Goal: Information Seeking & Learning: Learn about a topic

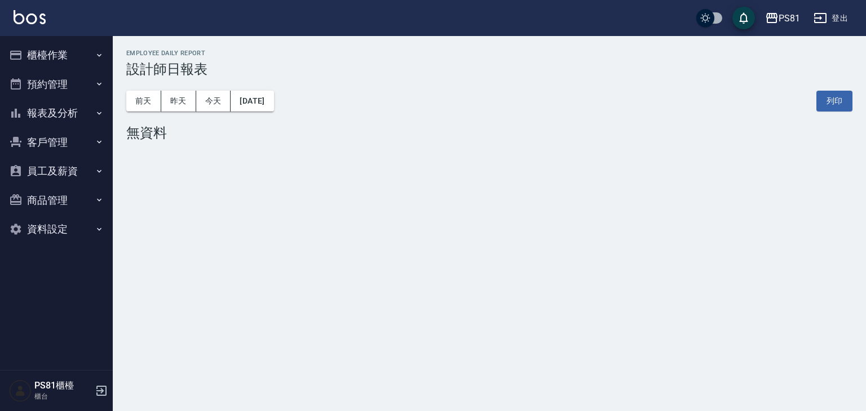
click at [63, 122] on button "報表及分析" at bounding box center [57, 113] width 104 height 29
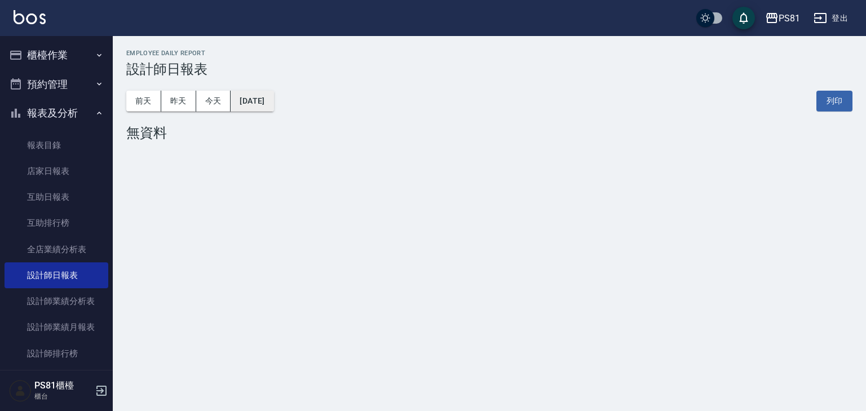
click at [255, 96] on button "[DATE]" at bounding box center [252, 101] width 43 height 21
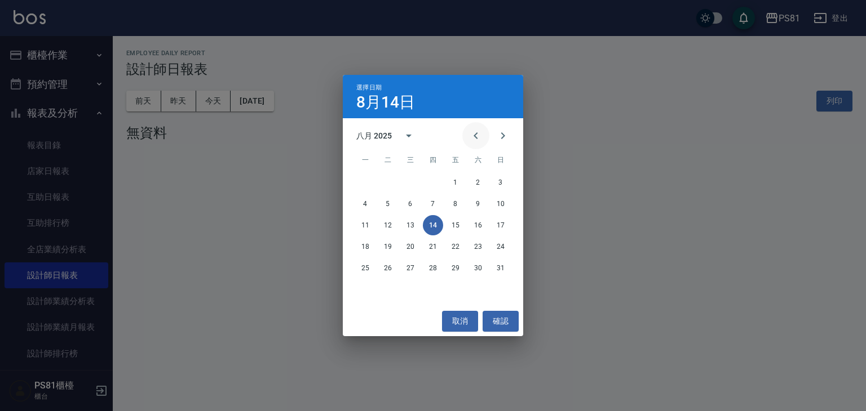
click at [472, 134] on icon "Previous month" at bounding box center [476, 136] width 14 height 14
click at [431, 264] on button "31" at bounding box center [433, 268] width 20 height 20
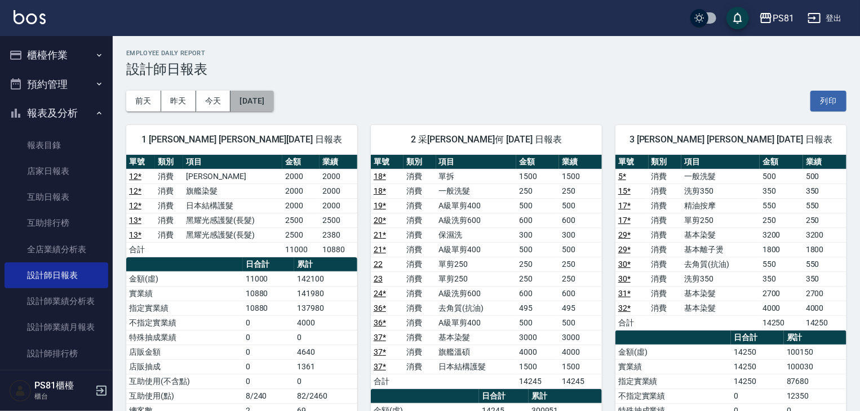
click at [273, 91] on button "[DATE]" at bounding box center [252, 101] width 43 height 21
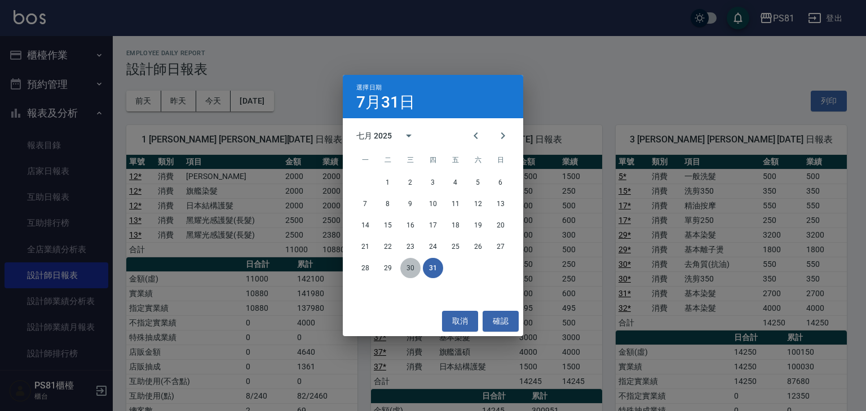
click at [411, 269] on button "30" at bounding box center [410, 268] width 20 height 20
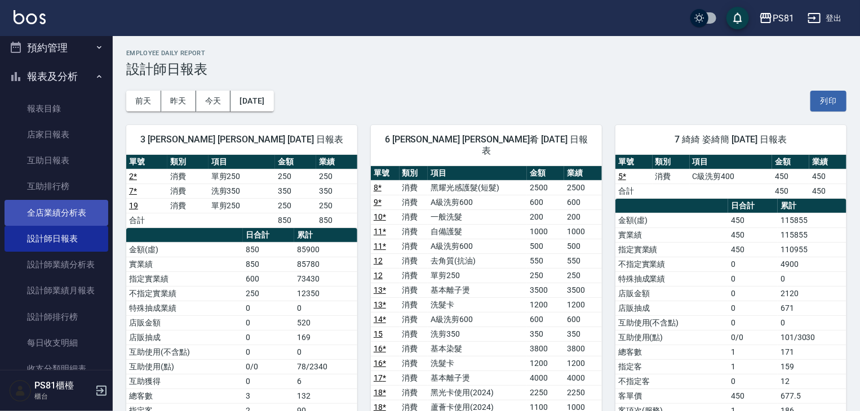
scroll to position [56, 0]
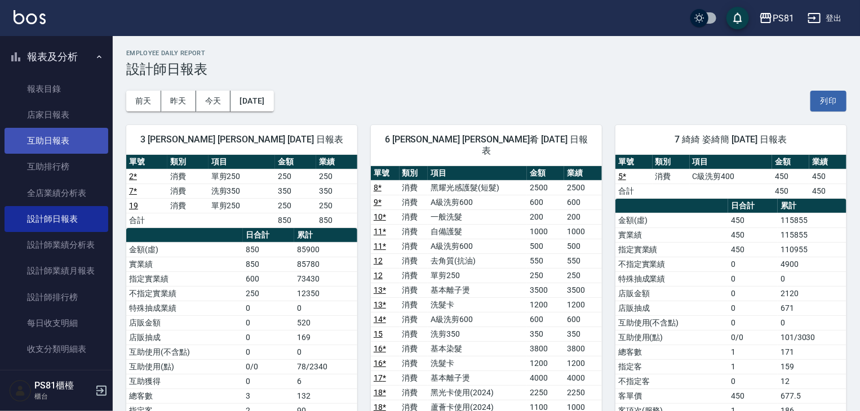
click at [70, 143] on link "互助日報表" at bounding box center [57, 141] width 104 height 26
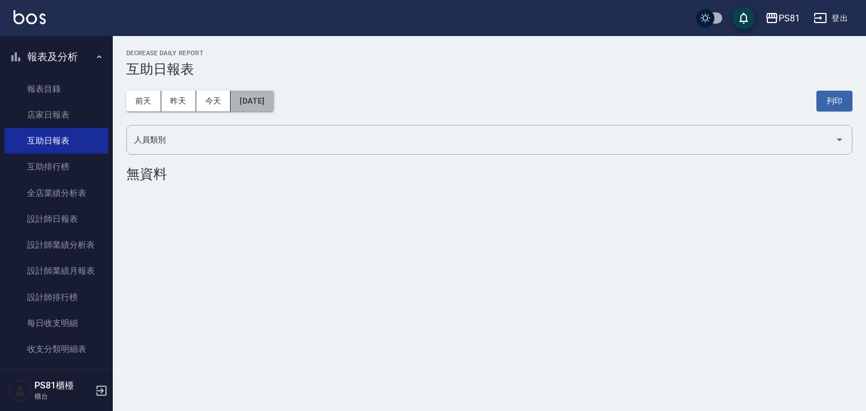
click at [272, 93] on button "[DATE]" at bounding box center [252, 101] width 43 height 21
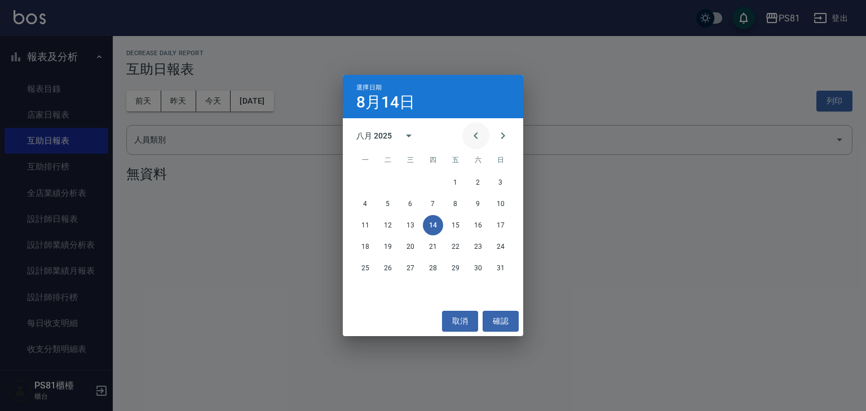
click at [476, 134] on icon "Previous month" at bounding box center [476, 136] width 14 height 14
click at [433, 267] on button "31" at bounding box center [433, 268] width 20 height 20
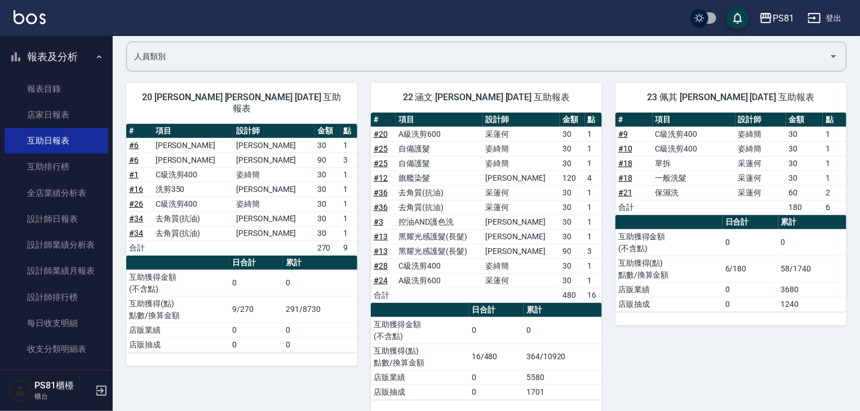
scroll to position [97, 0]
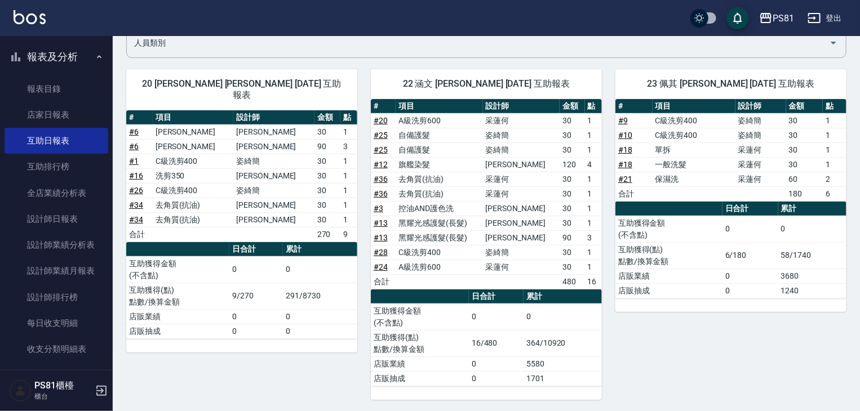
click at [314, 354] on div "20 [PERSON_NAME] [PERSON_NAME] [DATE] 互助報表 # 項目 設計師 金額 點 # 6 嚴選溫碩 [PERSON_NAME]…" at bounding box center [235, 228] width 245 height 344
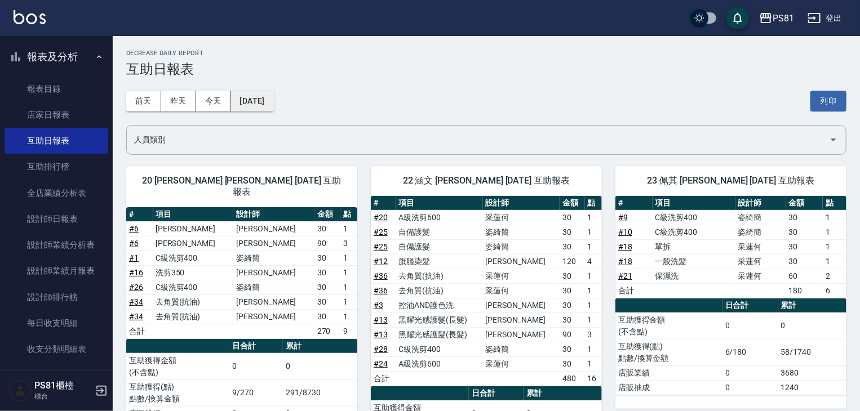
click at [268, 99] on button "[DATE]" at bounding box center [252, 101] width 43 height 21
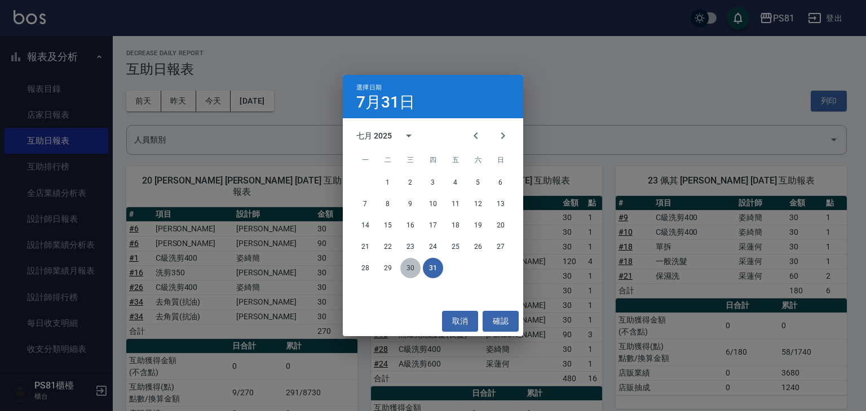
click at [413, 273] on button "30" at bounding box center [410, 268] width 20 height 20
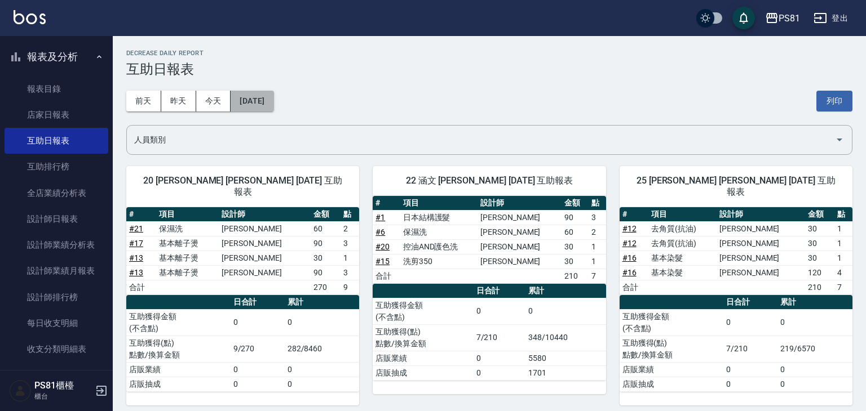
click at [273, 92] on button "[DATE]" at bounding box center [252, 101] width 43 height 21
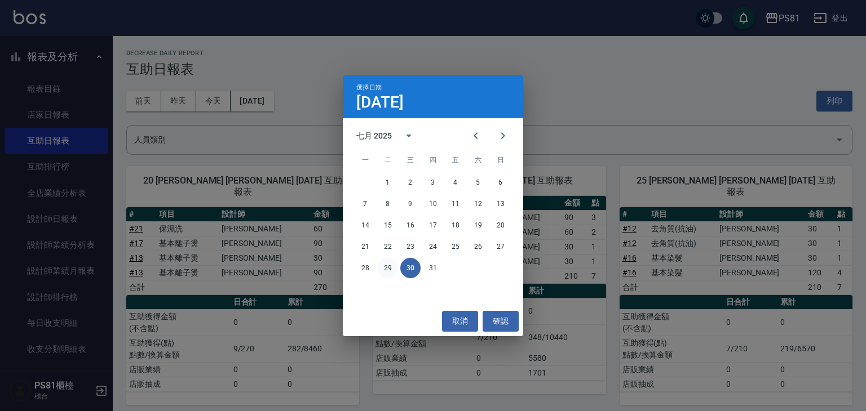
click at [384, 269] on button "29" at bounding box center [388, 268] width 20 height 20
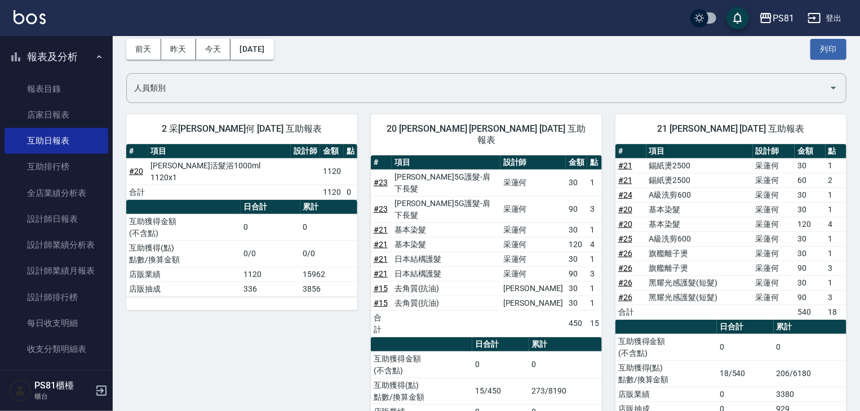
scroll to position [169, 0]
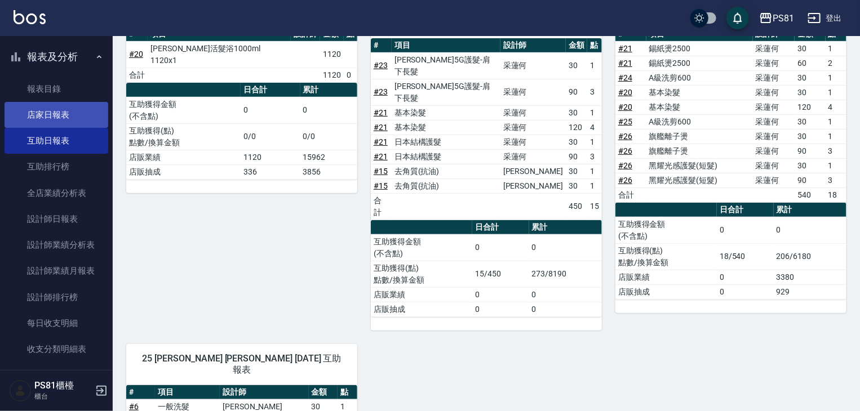
click at [78, 106] on link "店家日報表" at bounding box center [57, 115] width 104 height 26
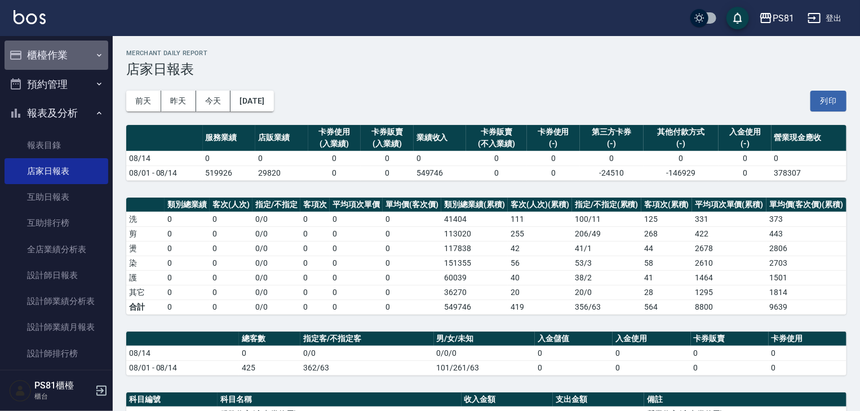
click at [59, 52] on button "櫃檯作業" at bounding box center [57, 55] width 104 height 29
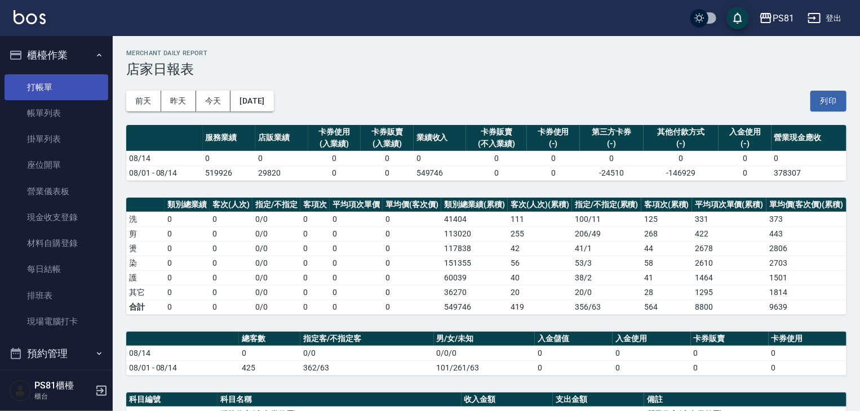
click at [70, 94] on link "打帳單" at bounding box center [57, 87] width 104 height 26
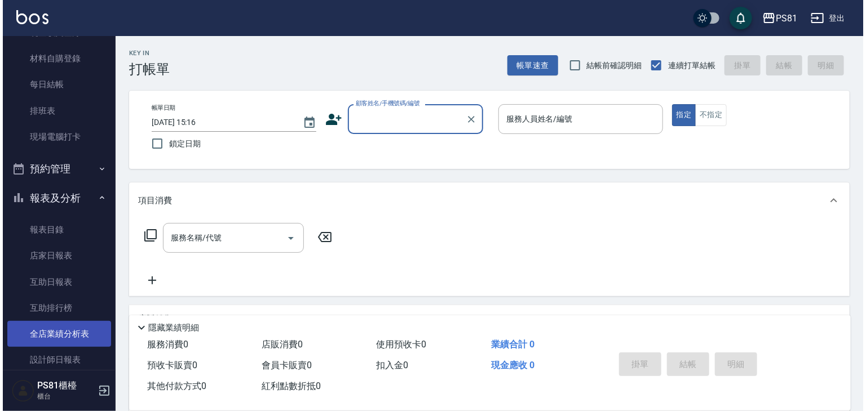
scroll to position [282, 0]
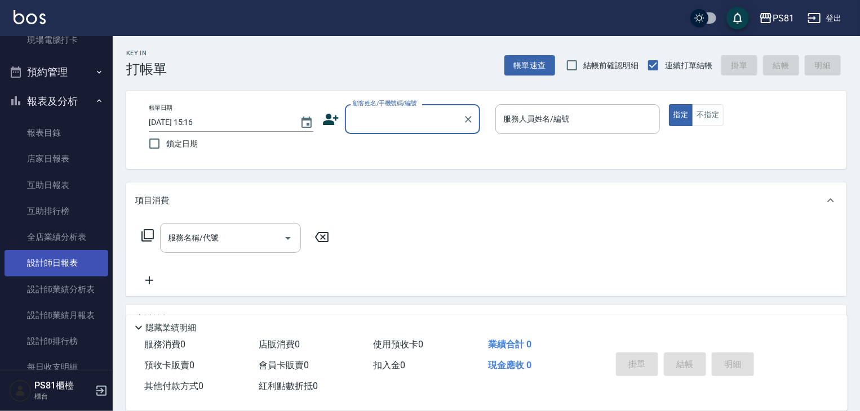
click at [81, 251] on link "設計師日報表" at bounding box center [57, 263] width 104 height 26
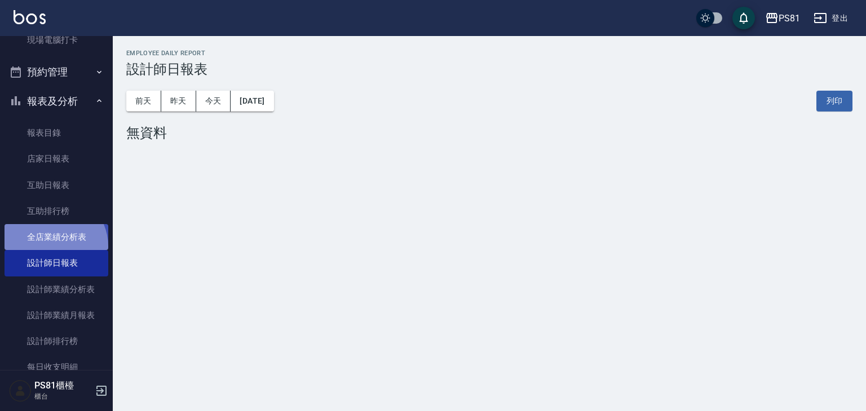
click at [51, 248] on link "全店業績分析表" at bounding box center [57, 237] width 104 height 26
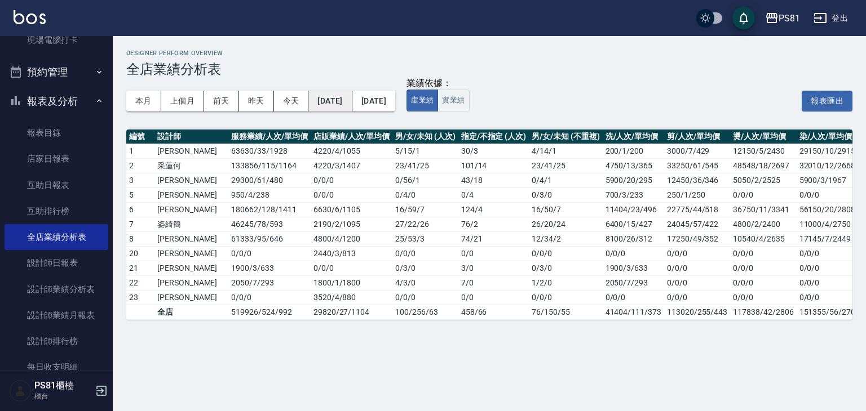
click at [343, 98] on button "[DATE]" at bounding box center [329, 101] width 43 height 21
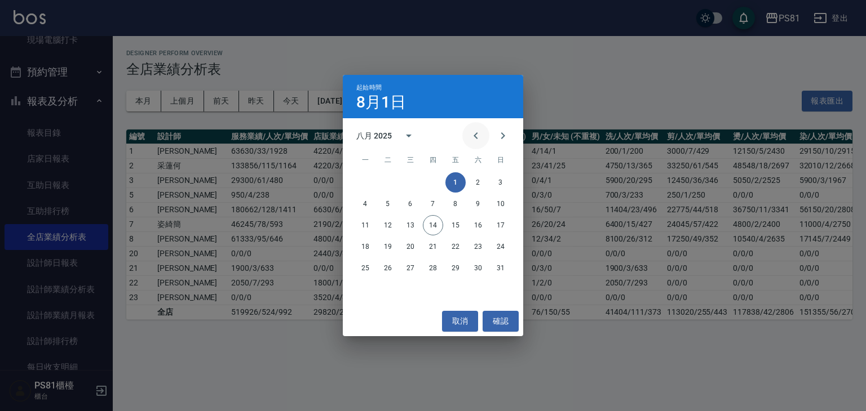
click at [471, 140] on icon "Previous month" at bounding box center [476, 136] width 14 height 14
click at [367, 286] on button "30" at bounding box center [365, 290] width 20 height 20
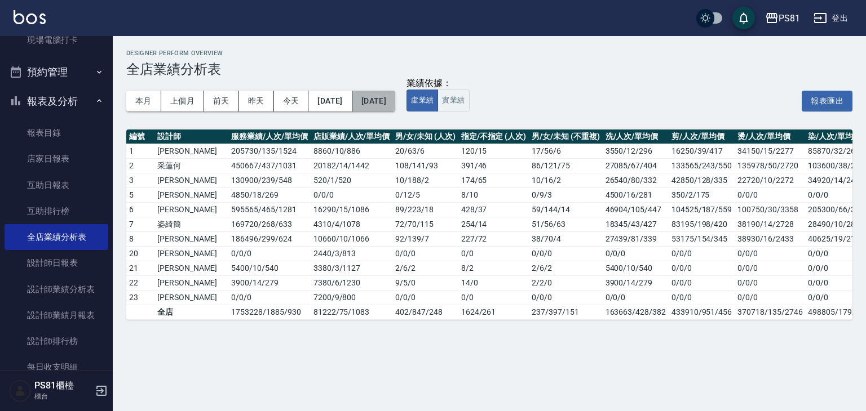
click at [395, 105] on button "[DATE]" at bounding box center [373, 101] width 43 height 21
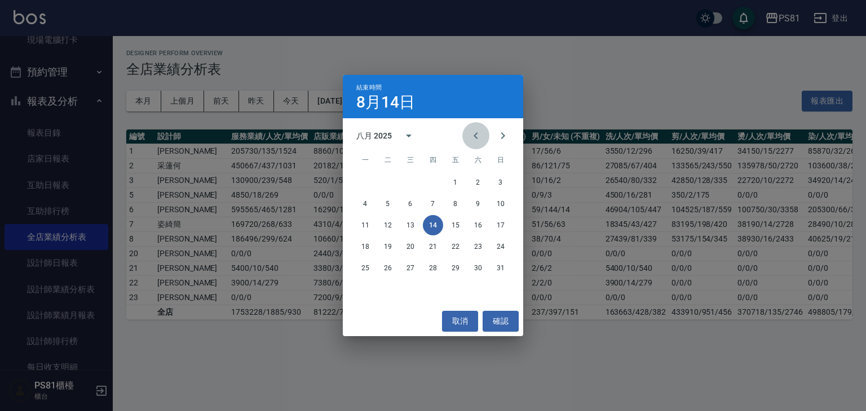
click at [476, 132] on icon "Previous month" at bounding box center [476, 136] width 14 height 14
click at [433, 269] on button "31" at bounding box center [433, 268] width 20 height 20
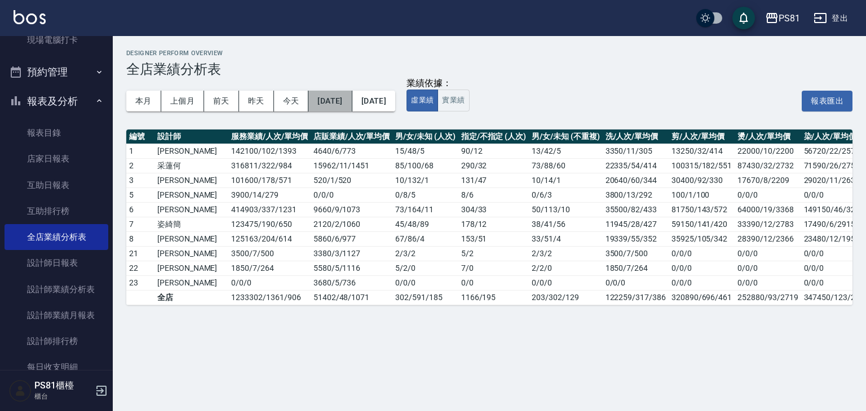
click at [352, 104] on button "[DATE]" at bounding box center [329, 101] width 43 height 21
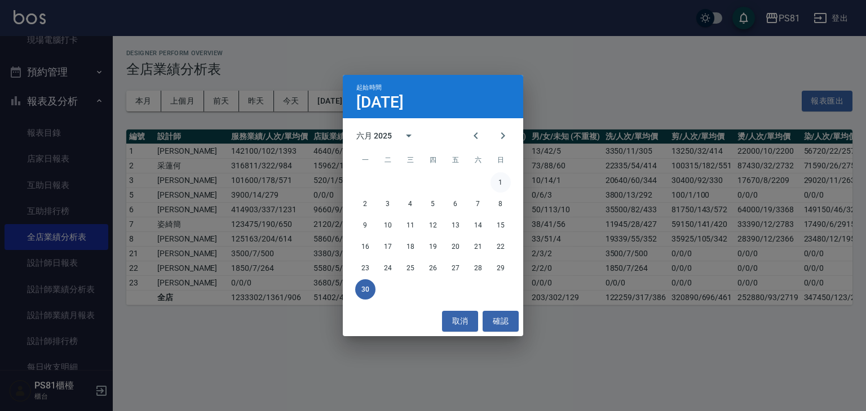
click at [503, 182] on button "1" at bounding box center [500, 182] width 20 height 20
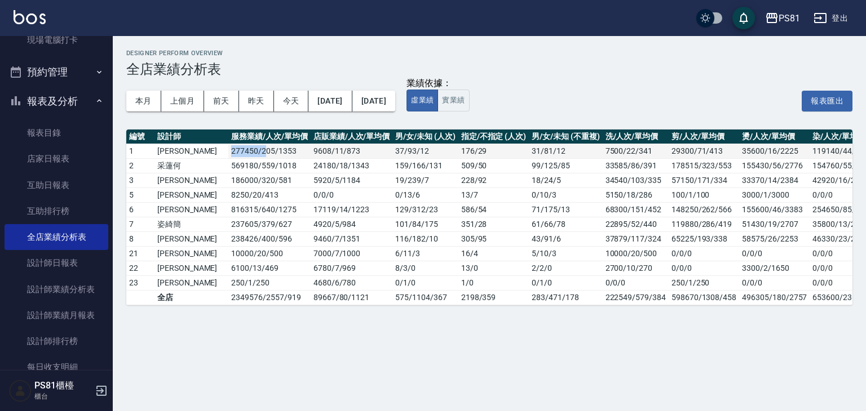
drag, startPoint x: 193, startPoint y: 152, endPoint x: 231, endPoint y: 150, distance: 37.2
click at [231, 150] on td "277450 / 205 / 1353" at bounding box center [269, 151] width 82 height 15
click at [228, 166] on td "569180 / 559 / 1018" at bounding box center [269, 165] width 82 height 15
drag, startPoint x: 192, startPoint y: 160, endPoint x: 225, endPoint y: 165, distance: 33.1
click at [228, 165] on td "569180 / 559 / 1018" at bounding box center [269, 165] width 82 height 15
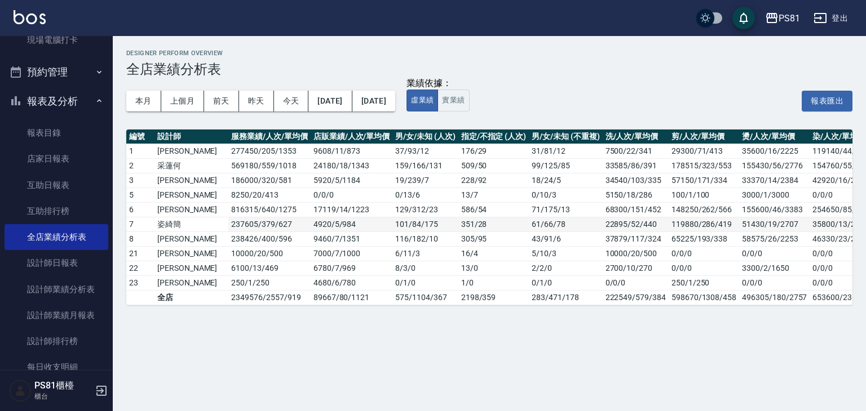
click at [228, 224] on td "237605 / 379 / 627" at bounding box center [269, 224] width 82 height 15
click at [163, 203] on td "[PERSON_NAME]" at bounding box center [191, 209] width 74 height 15
click at [183, 226] on td "姿綺簡" at bounding box center [191, 224] width 74 height 15
drag, startPoint x: 194, startPoint y: 218, endPoint x: 238, endPoint y: 225, distance: 44.5
click at [238, 225] on td "237605 / 379 / 627" at bounding box center [269, 224] width 82 height 15
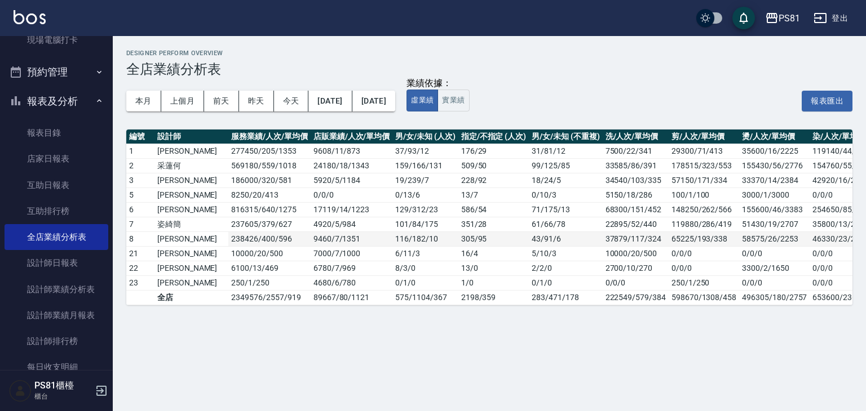
click at [311, 233] on td "9460 / 7 / 1351" at bounding box center [352, 239] width 82 height 15
drag, startPoint x: 193, startPoint y: 234, endPoint x: 224, endPoint y: 242, distance: 31.9
click at [228, 242] on td "238426 / 400 / 596" at bounding box center [269, 239] width 82 height 15
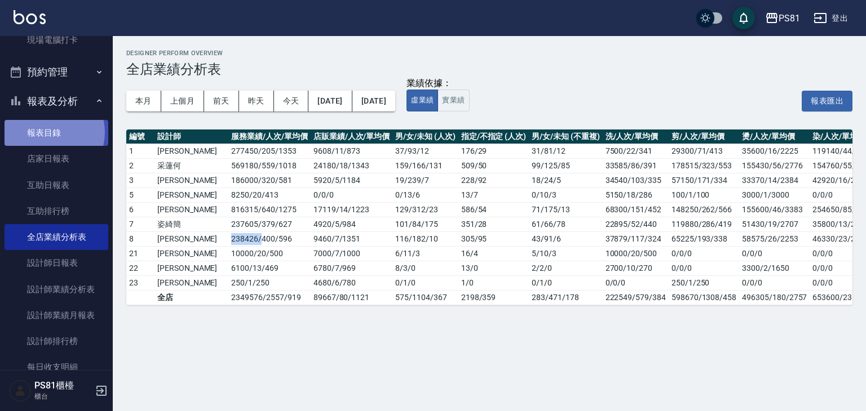
click at [48, 132] on link "報表目錄" at bounding box center [57, 133] width 104 height 26
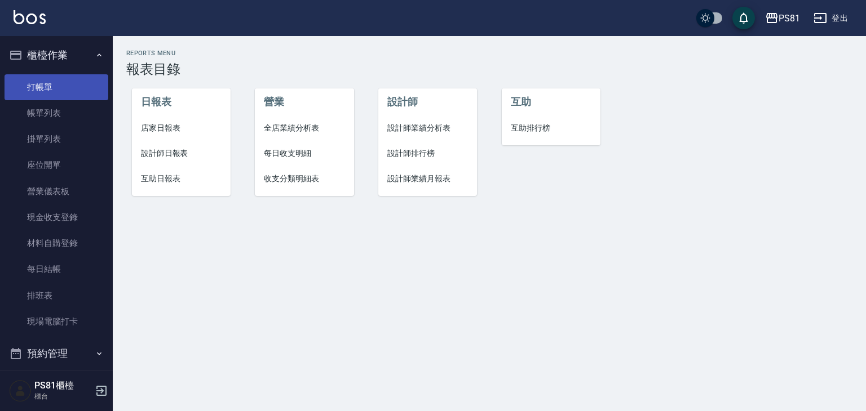
click at [25, 82] on link "打帳單" at bounding box center [57, 87] width 104 height 26
